Goal: Information Seeking & Learning: Learn about a topic

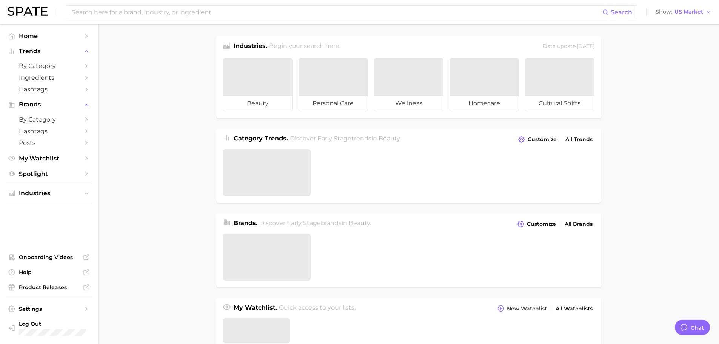
click at [192, 229] on main "Industries. Begin your search here. Data update: [DATE] beauty personal care we…" at bounding box center [408, 321] width 621 height 594
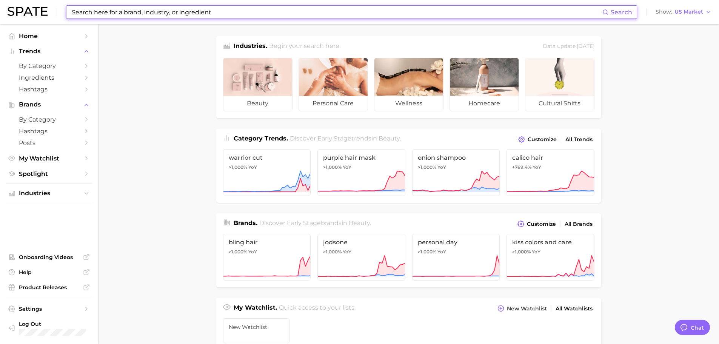
click at [200, 15] on input at bounding box center [336, 12] width 531 height 13
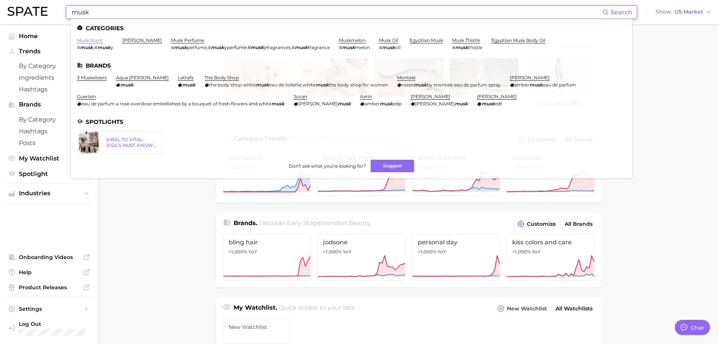
type input "musk"
click at [95, 40] on link "musk scent" at bounding box center [90, 40] width 26 height 6
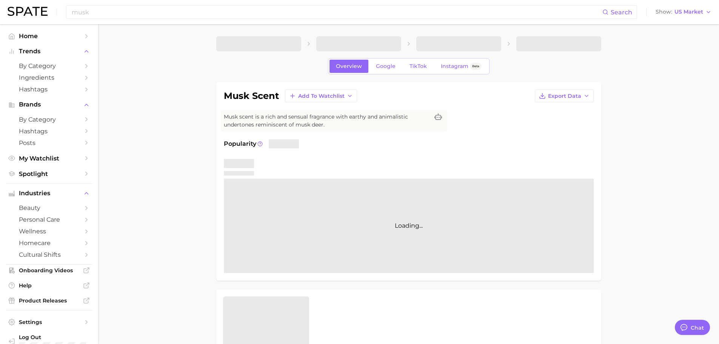
type textarea "x"
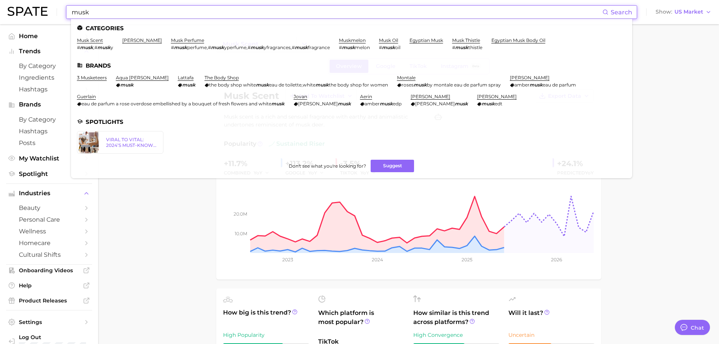
click at [188, 11] on input "musk" at bounding box center [336, 12] width 531 height 13
click at [171, 37] on link "musk perfume" at bounding box center [187, 40] width 33 height 6
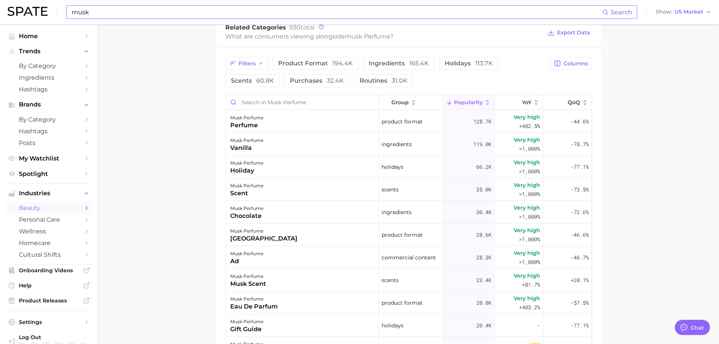
scroll to position [377, 0]
click at [400, 97] on button "group" at bounding box center [411, 101] width 64 height 15
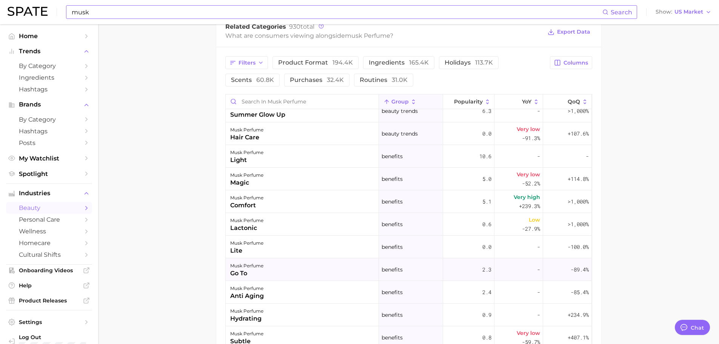
scroll to position [38, 0]
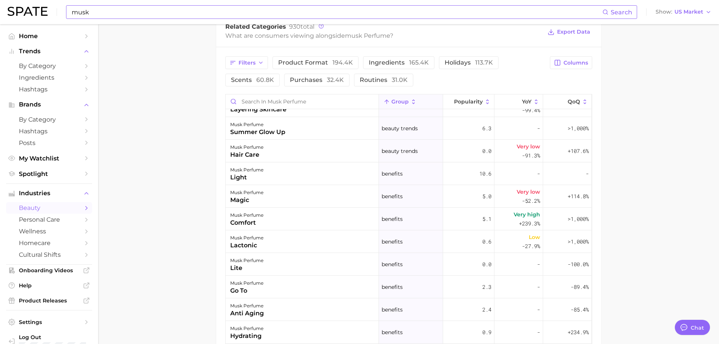
click at [186, 243] on main "1. fragrance 2. personal fragrance 3. perfume products 4. musk perfume Overview…" at bounding box center [408, 66] width 621 height 838
click at [188, 262] on main "1. fragrance 2. personal fragrance 3. perfume products 4. musk perfume Overview…" at bounding box center [408, 66] width 621 height 838
click at [507, 102] on button "YoY" at bounding box center [518, 101] width 49 height 15
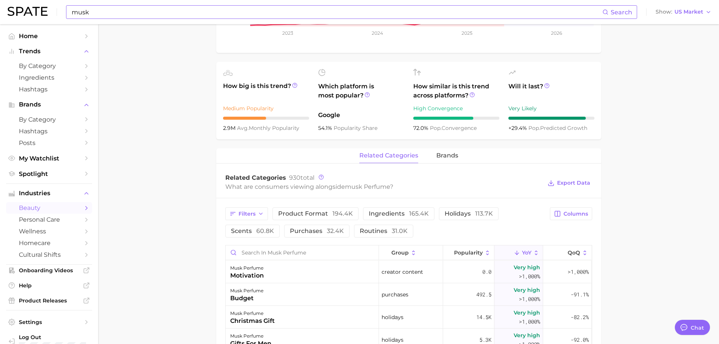
click at [651, 173] on main "1. fragrance 2. personal fragrance 3. perfume products 4. musk perfume Overview…" at bounding box center [408, 217] width 621 height 838
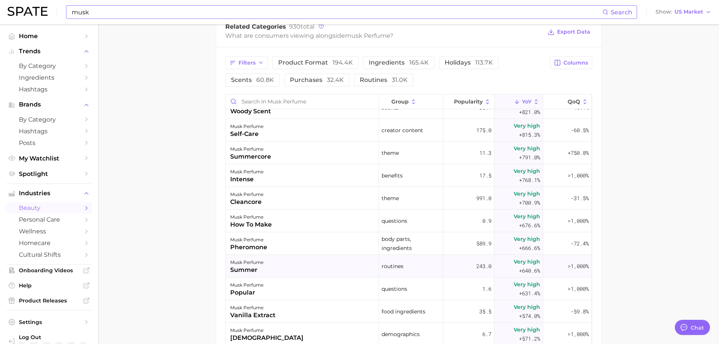
scroll to position [2189, 0]
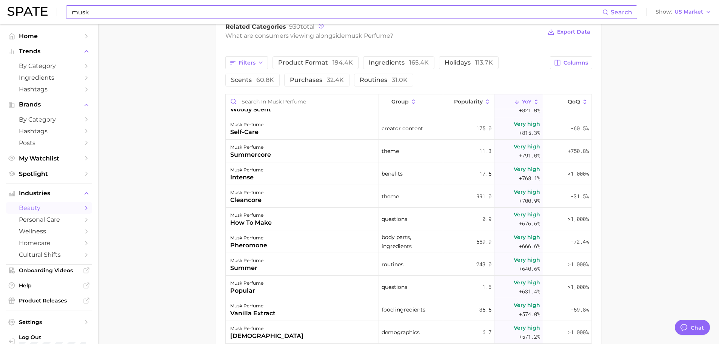
click at [184, 262] on main "1. fragrance 2. personal fragrance 3. perfume products 4. musk perfume Overview…" at bounding box center [408, 66] width 621 height 838
click at [179, 254] on main "1. fragrance 2. personal fragrance 3. perfume products 4. musk perfume Overview…" at bounding box center [408, 66] width 621 height 838
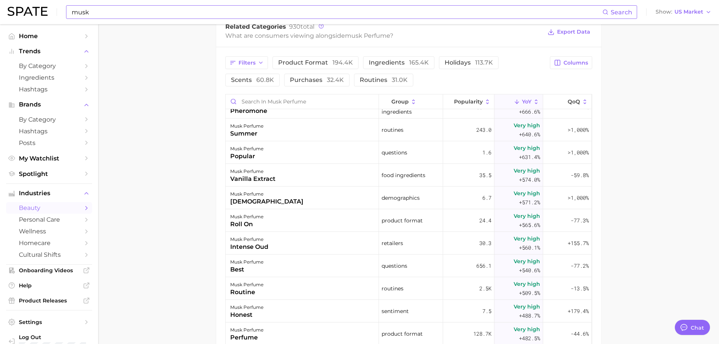
scroll to position [2285, 0]
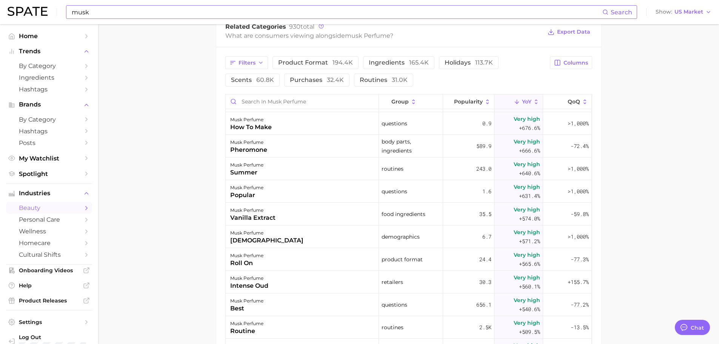
click at [652, 195] on main "1. fragrance 2. personal fragrance 3. perfume products 4. musk perfume Overview…" at bounding box center [408, 66] width 621 height 838
click at [621, 169] on main "1. fragrance 2. personal fragrance 3. perfume products 4. musk perfume Overview…" at bounding box center [408, 66] width 621 height 838
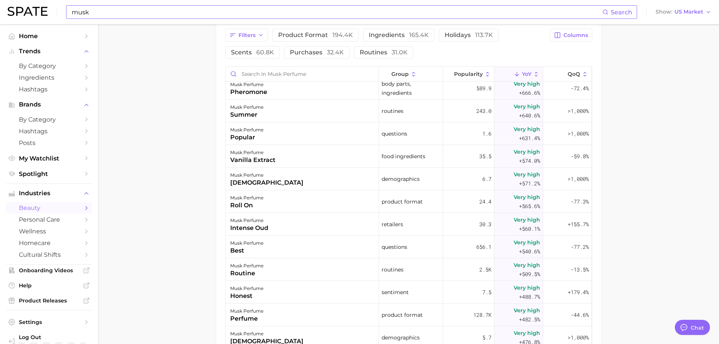
scroll to position [2300, 0]
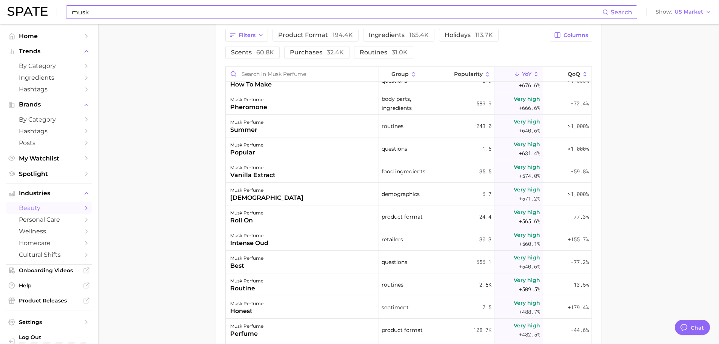
click at [640, 95] on main "1. fragrance 2. personal fragrance 3. perfume products 4. musk perfume Overview…" at bounding box center [408, 38] width 621 height 838
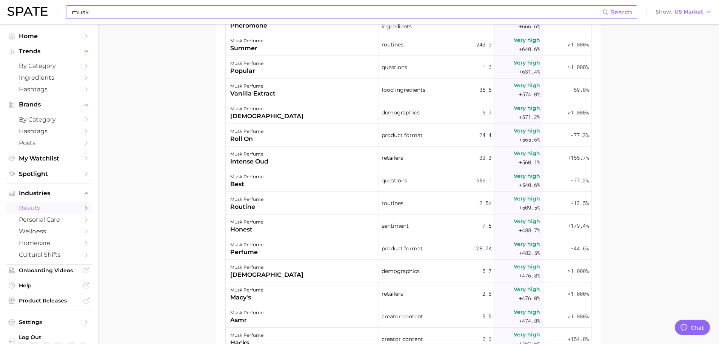
scroll to position [367, 0]
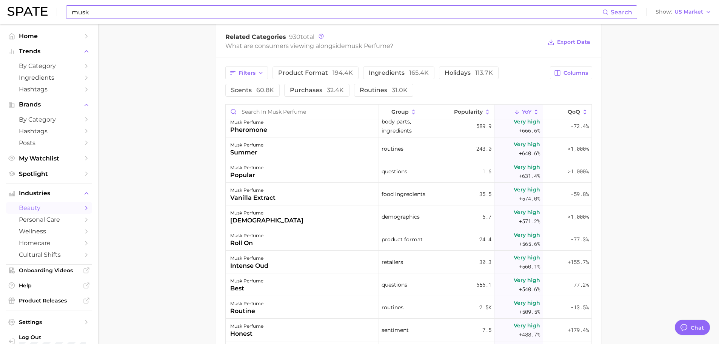
click at [633, 248] on main "1. fragrance 2. personal fragrance 3. perfume products 4. musk perfume Overview…" at bounding box center [408, 76] width 621 height 838
click at [708, 196] on main "1. fragrance 2. personal fragrance 3. perfume products 4. musk perfume Overview…" at bounding box center [408, 76] width 621 height 838
click at [633, 244] on main "1. fragrance 2. personal fragrance 3. perfume products 4. musk perfume Overview…" at bounding box center [408, 76] width 621 height 838
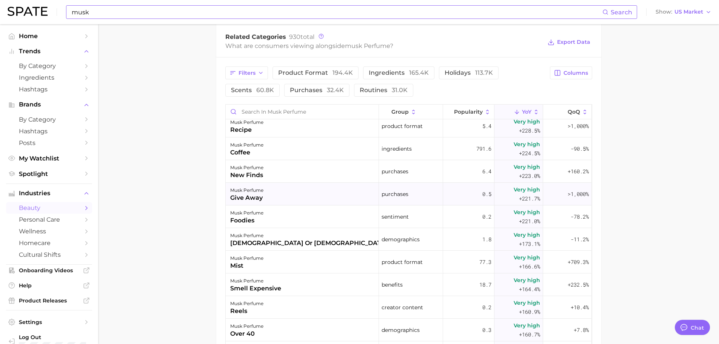
scroll to position [3296, 0]
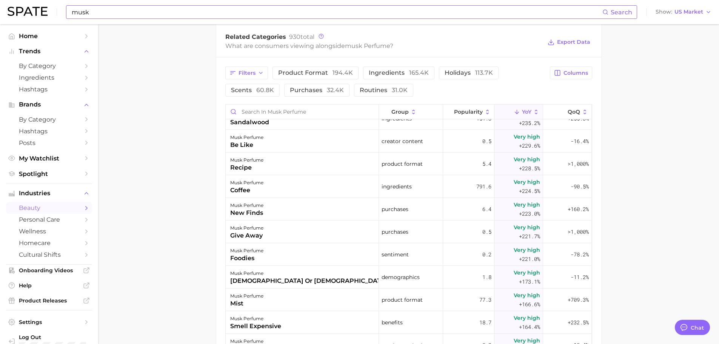
click at [125, 249] on main "1. fragrance 2. personal fragrance 3. perfume products 4. musk perfume Overview…" at bounding box center [408, 76] width 621 height 838
click at [160, 234] on main "1. fragrance 2. personal fragrance 3. perfume products 4. musk perfume Overview…" at bounding box center [408, 76] width 621 height 838
drag, startPoint x: 604, startPoint y: 171, endPoint x: 419, endPoint y: 177, distance: 184.7
click at [604, 171] on main "1. fragrance 2. personal fragrance 3. perfume products 4. musk perfume Overview…" at bounding box center [408, 76] width 621 height 838
